Goal: Task Accomplishment & Management: Manage account settings

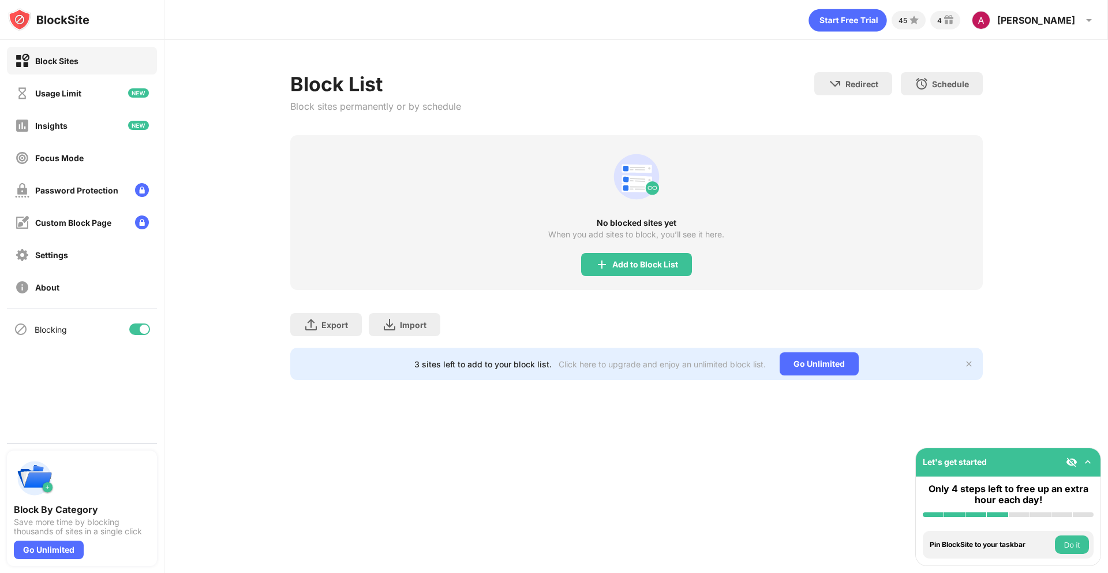
click at [587, 266] on div "Add to Block List" at bounding box center [636, 264] width 111 height 23
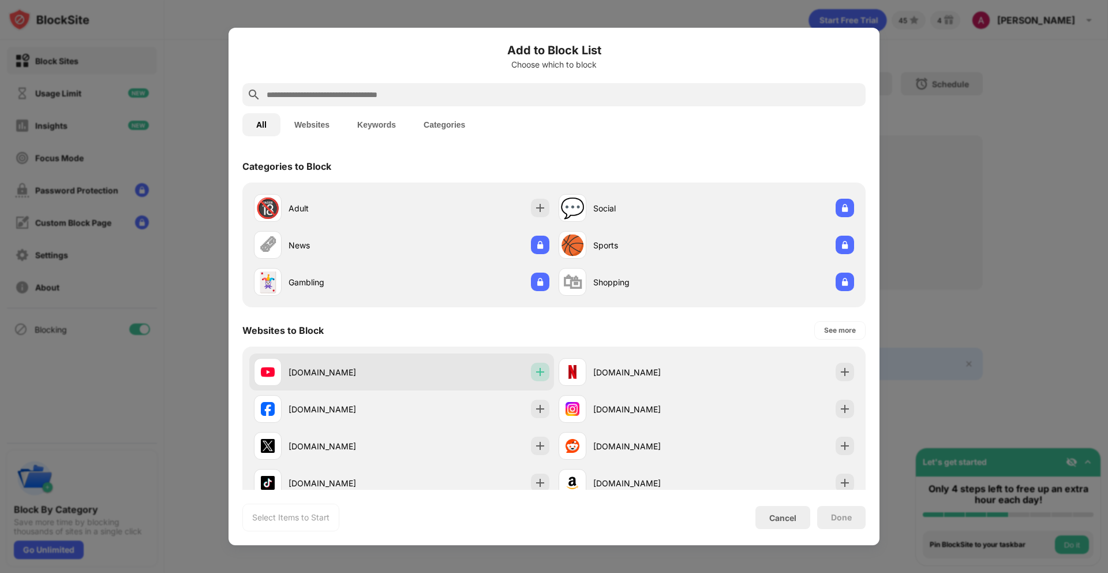
click at [534, 368] on img at bounding box center [540, 372] width 12 height 12
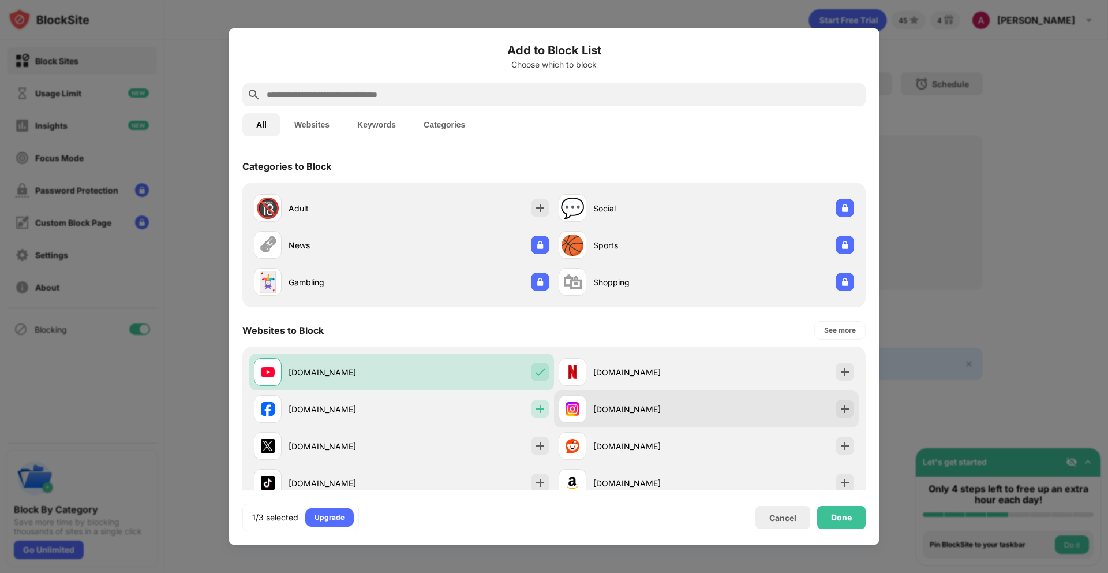
drag, startPoint x: 530, startPoint y: 413, endPoint x: 605, endPoint y: 414, distance: 75.6
click at [534, 413] on img at bounding box center [540, 409] width 12 height 12
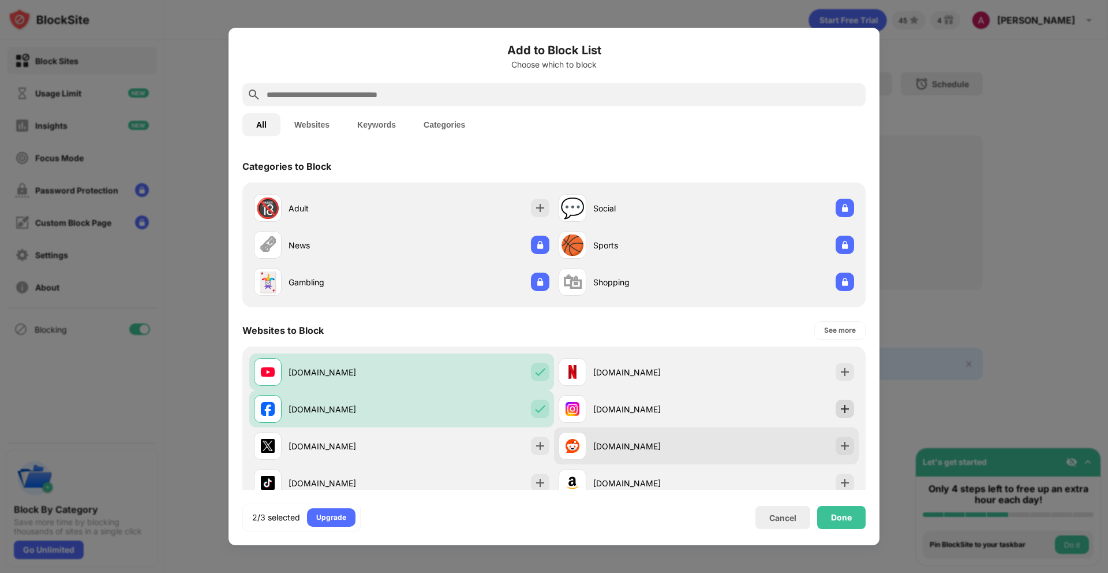
drag, startPoint x: 838, startPoint y: 408, endPoint x: 847, endPoint y: 432, distance: 25.4
click at [839, 407] on img at bounding box center [845, 409] width 12 height 12
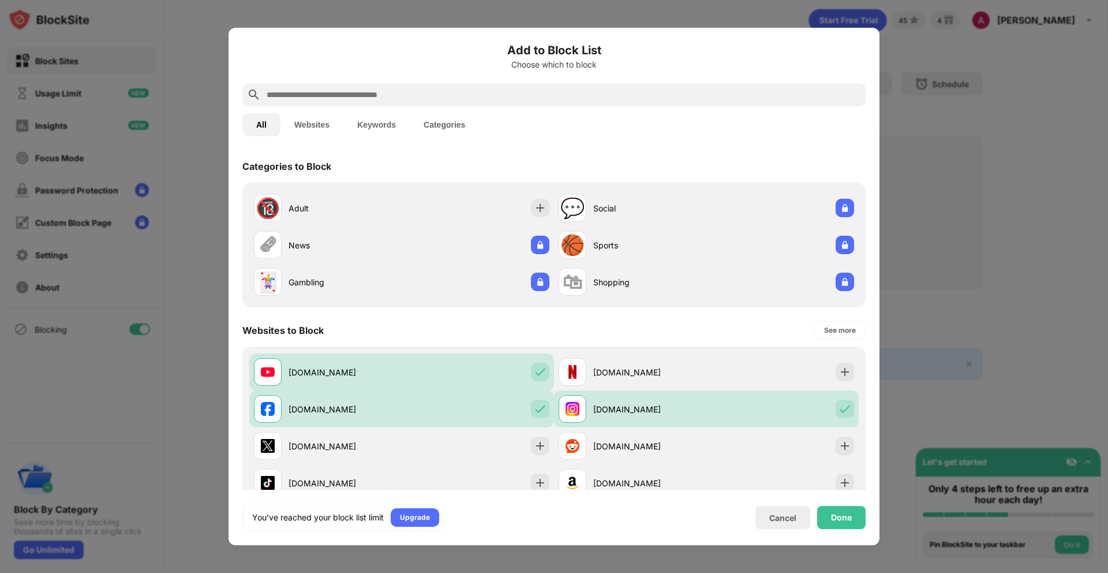
click at [841, 525] on div "Done" at bounding box center [841, 517] width 48 height 23
